Goal: Navigation & Orientation: Find specific page/section

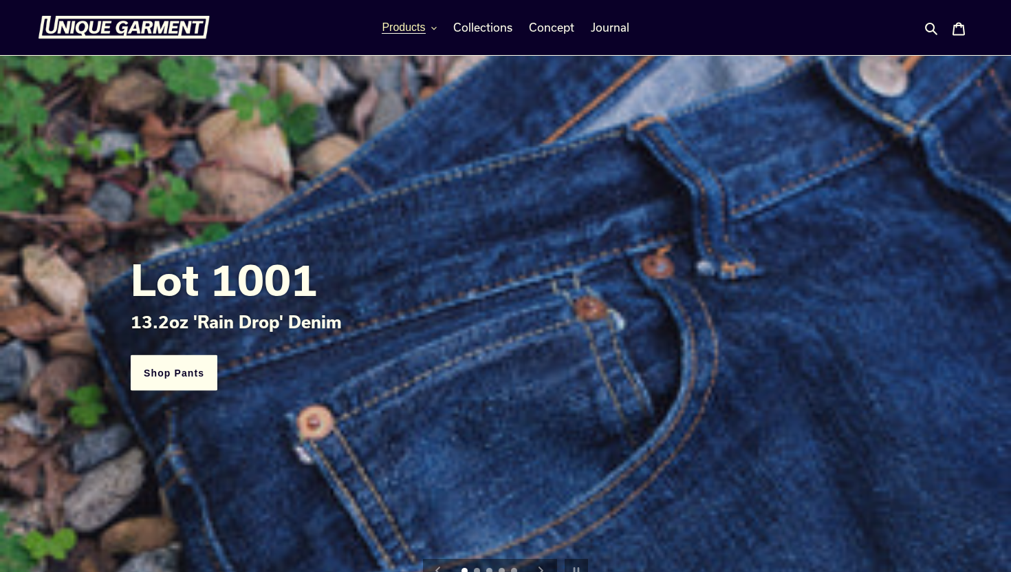
click at [423, 31] on span "Products" at bounding box center [403, 27] width 43 height 12
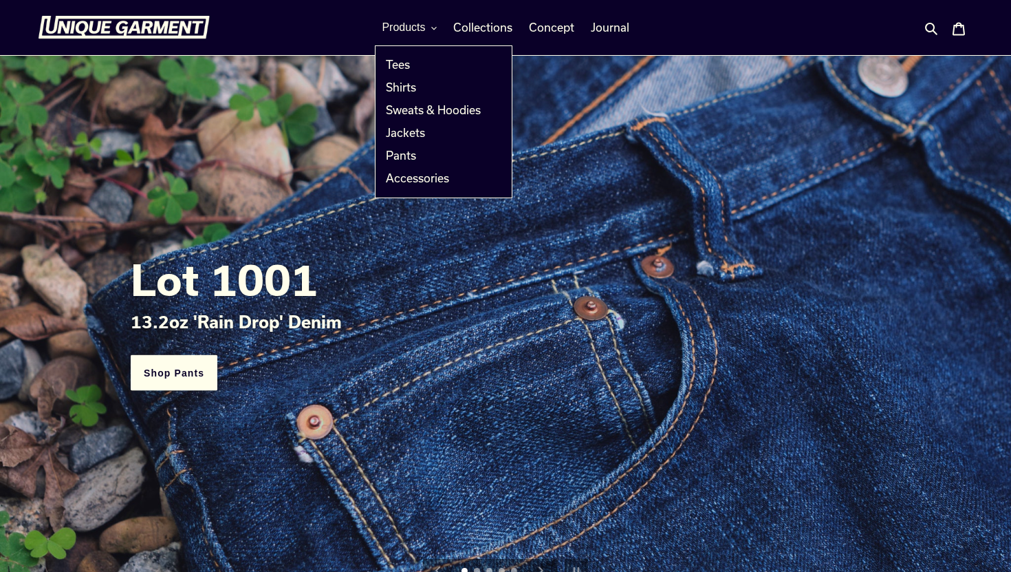
click at [504, 15] on nav "Products Tees Shirts Sweats & Hoodies Jackets Pants Accessories Collections" at bounding box center [506, 27] width 468 height 55
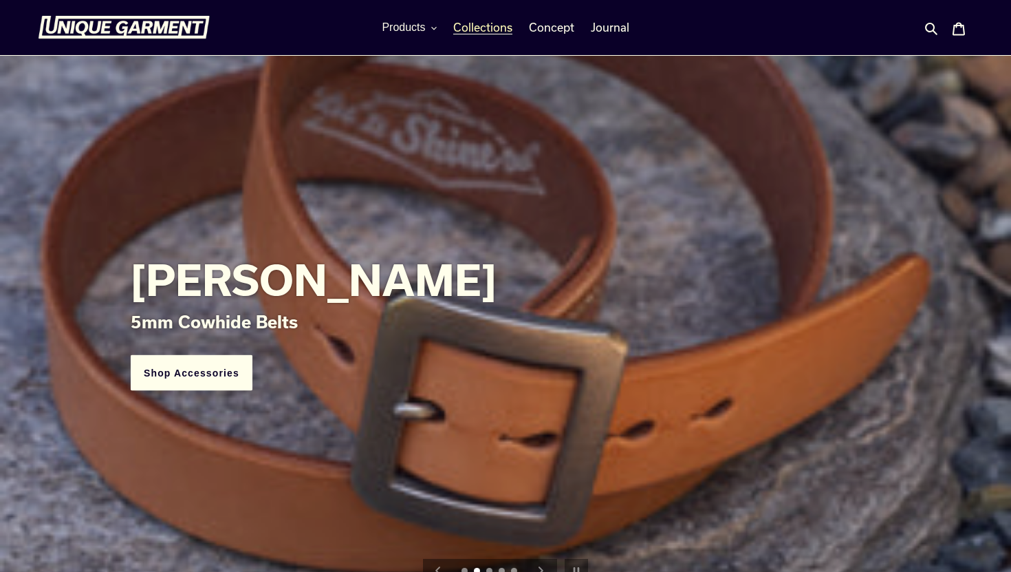
click at [495, 23] on span "Collections" at bounding box center [482, 28] width 59 height 14
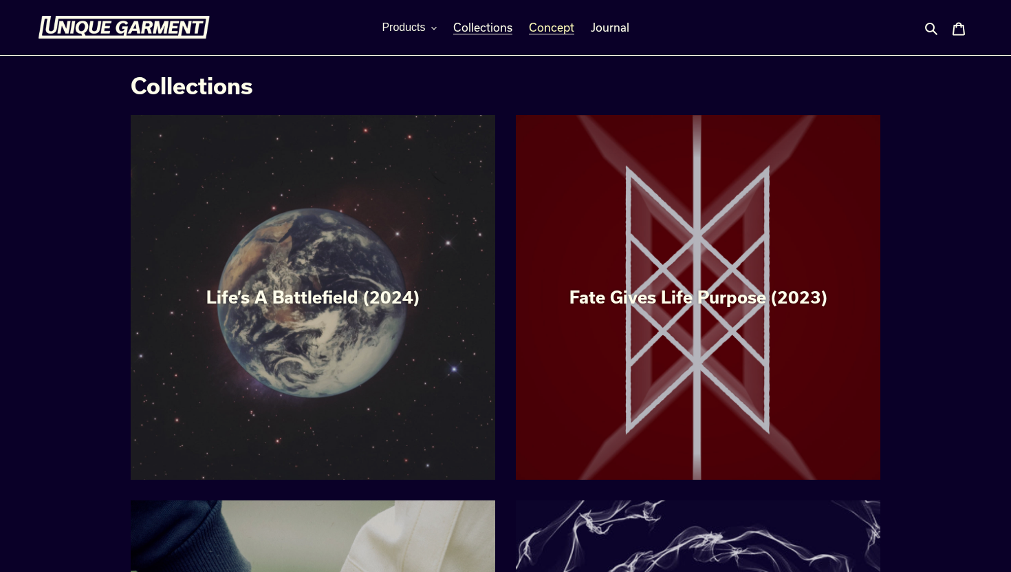
click at [551, 34] on span "Concept" at bounding box center [551, 28] width 45 height 14
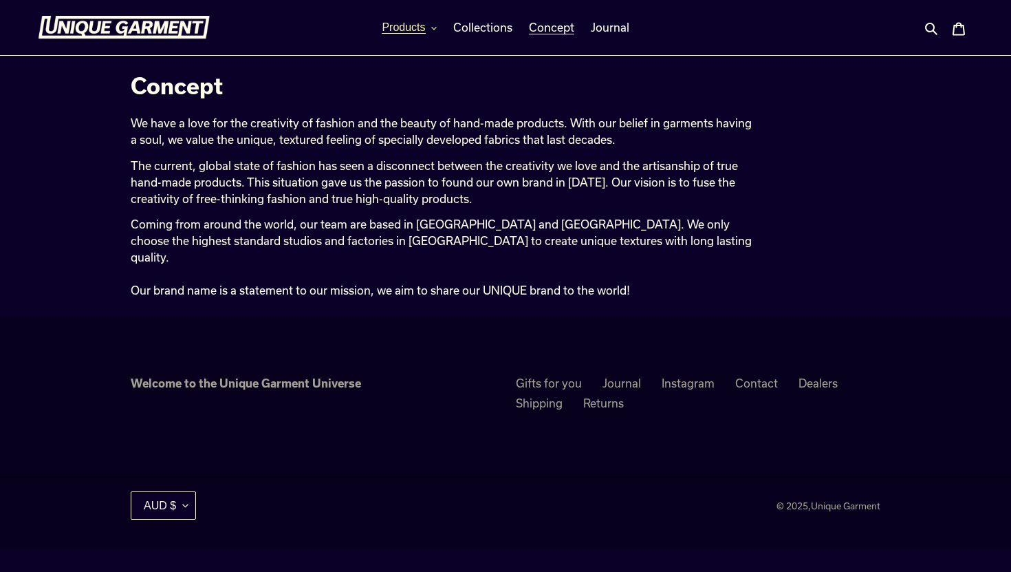
click at [419, 36] on button "Products" at bounding box center [409, 27] width 68 height 21
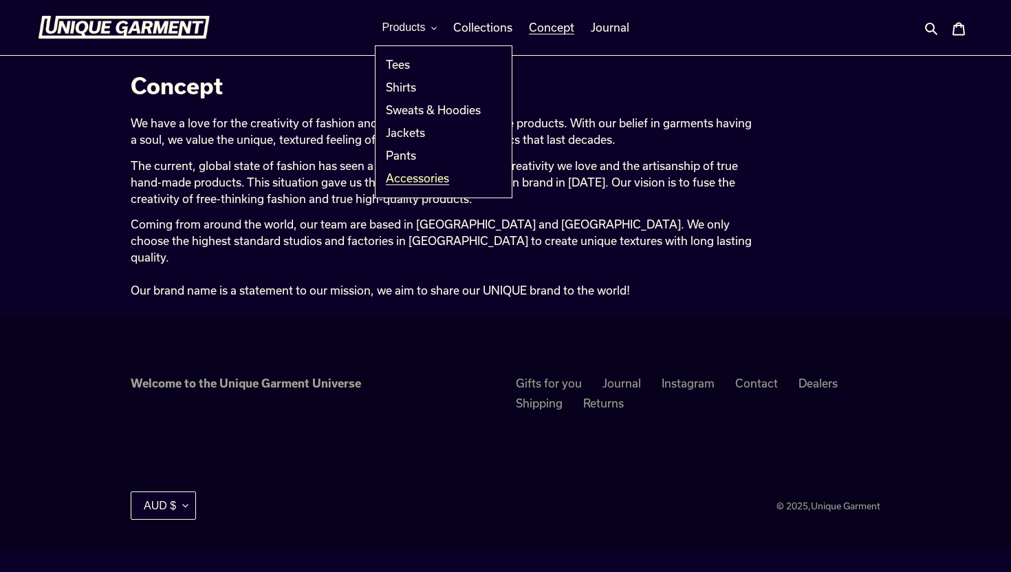
click at [408, 177] on span "Accessories" at bounding box center [417, 178] width 63 height 14
